Goal: Check status

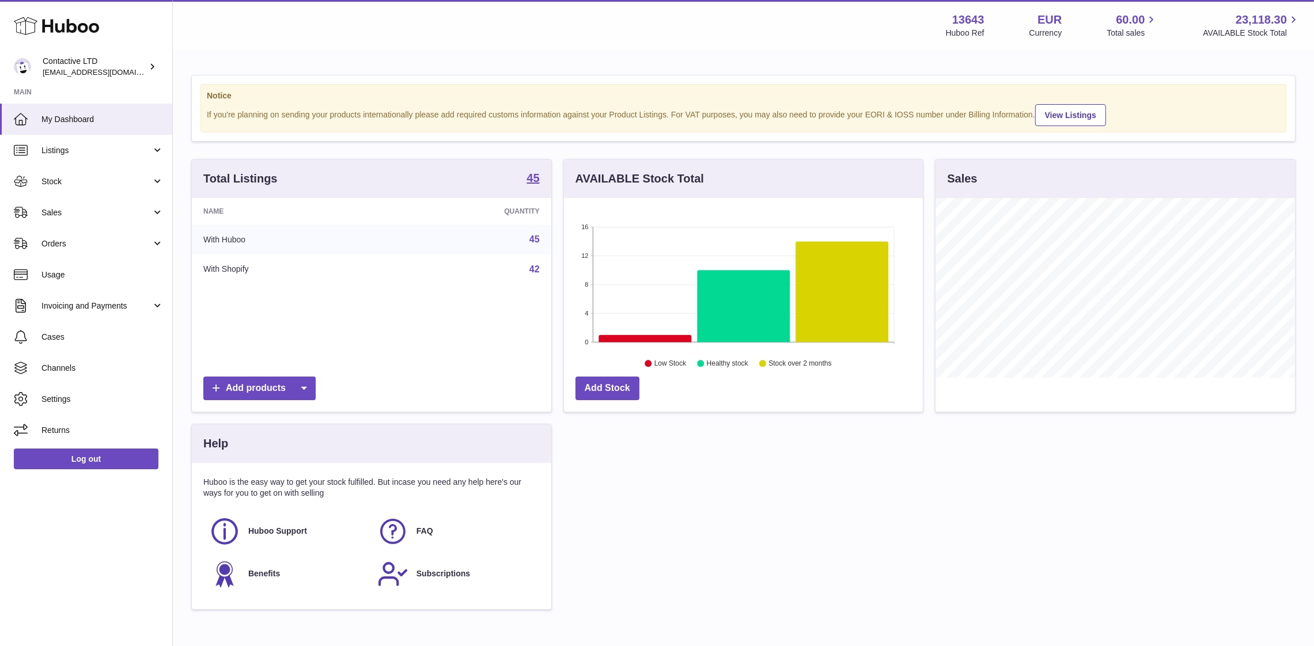
scroll to position [180, 359]
click at [63, 211] on span "Sales" at bounding box center [96, 212] width 110 height 11
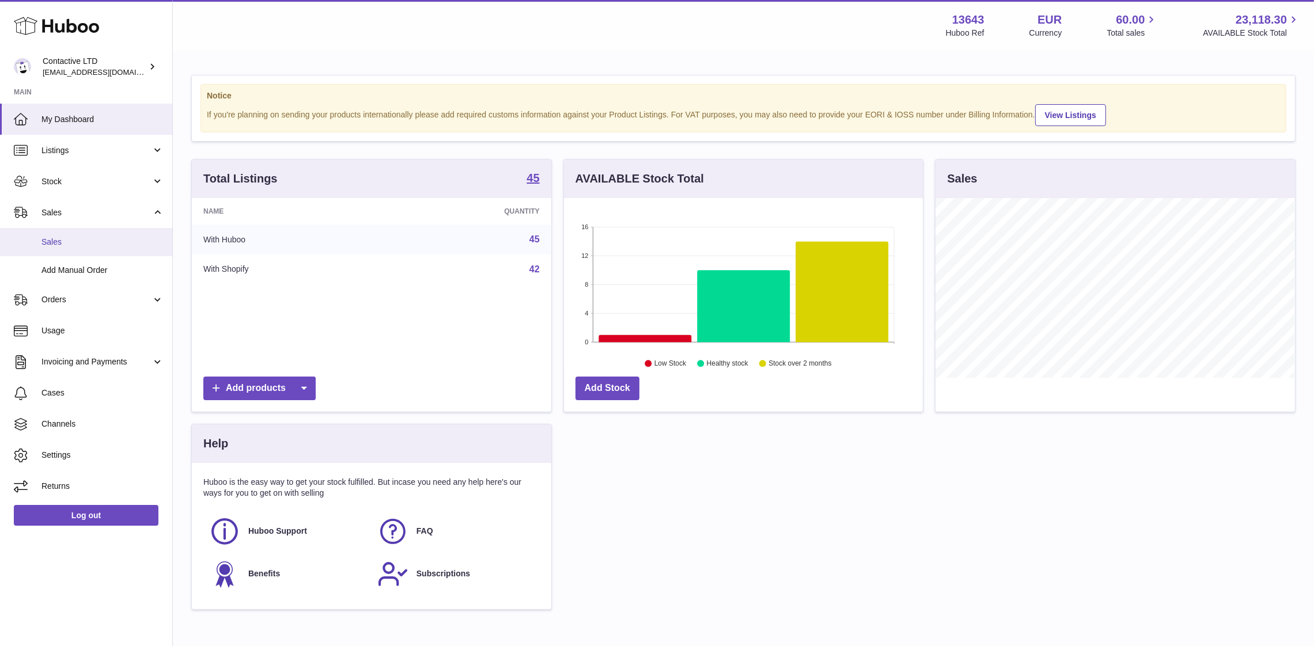
click at [77, 240] on span "Sales" at bounding box center [102, 242] width 122 height 11
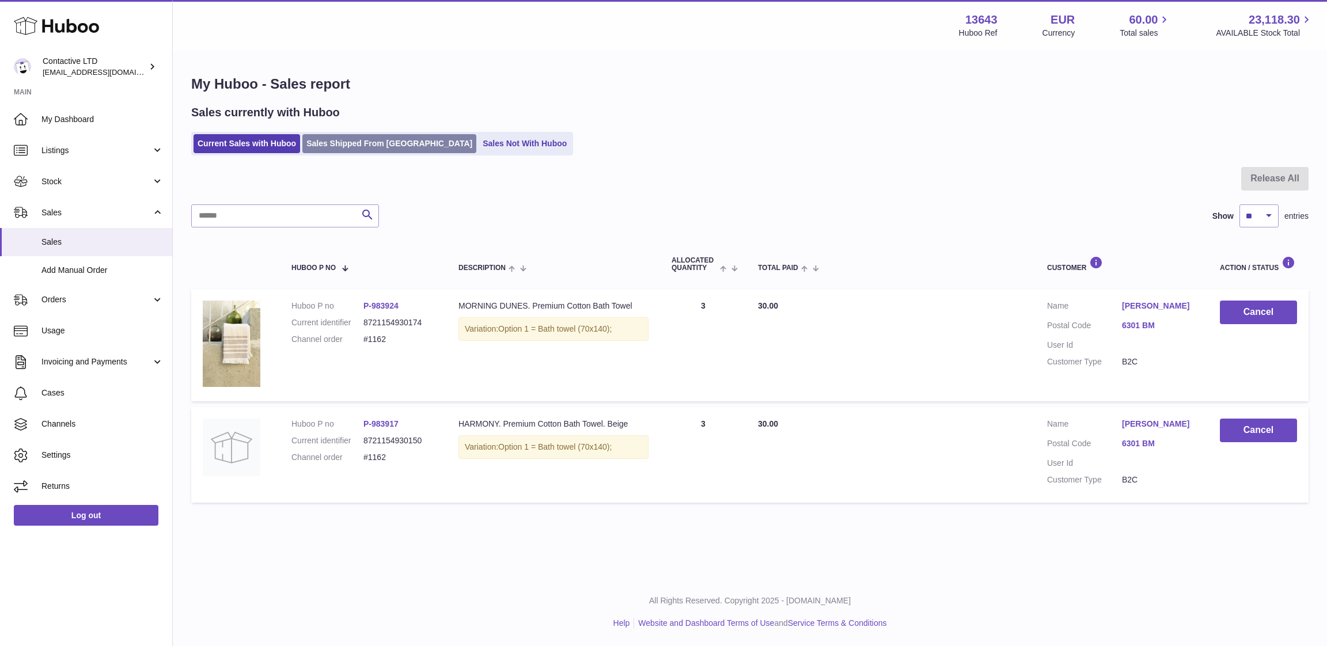
click at [347, 140] on link "Sales Shipped From [GEOGRAPHIC_DATA]" at bounding box center [389, 143] width 174 height 19
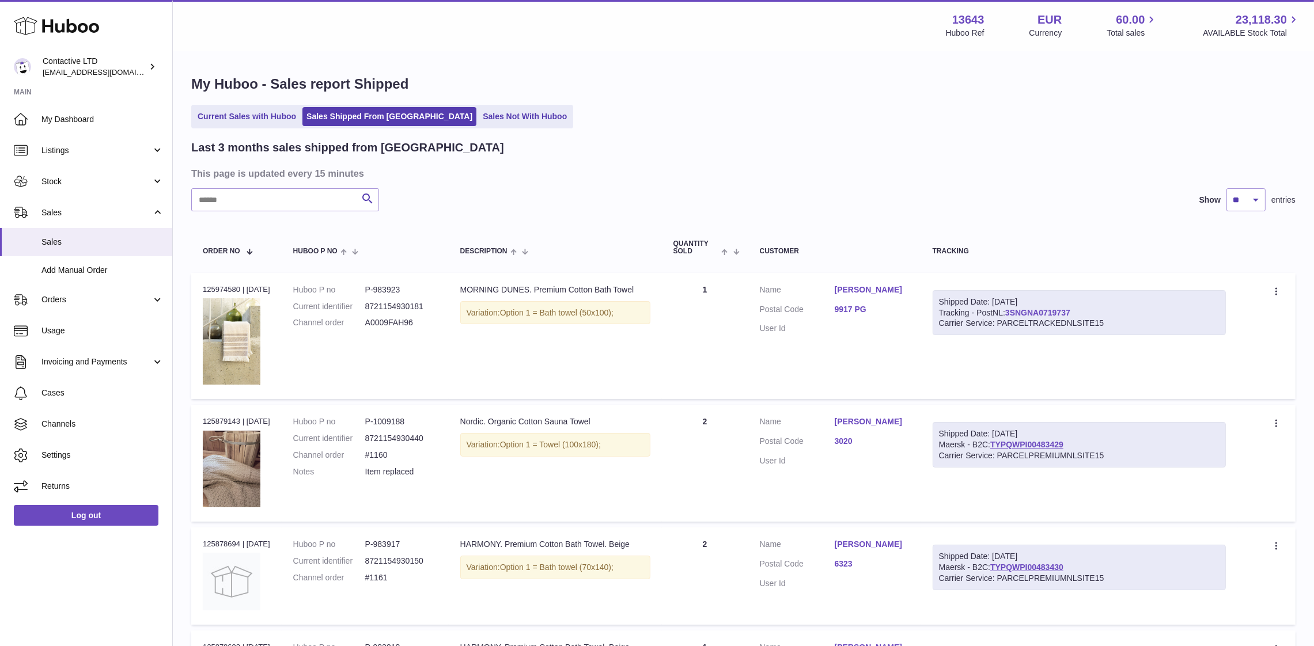
click at [1040, 313] on link "3SNGNA0719737" at bounding box center [1037, 312] width 65 height 9
drag, startPoint x: 1089, startPoint y: 312, endPoint x: 1011, endPoint y: 312, distance: 78.3
click at [1011, 312] on div "Shipped Date: [DATE] Tracking - PostNL: 3SNGNA0719737 Carrier Service: PARCELTR…" at bounding box center [1080, 313] width 294 height 46
copy link "3SNGNA0719737"
